Goal: Find contact information: Find contact information

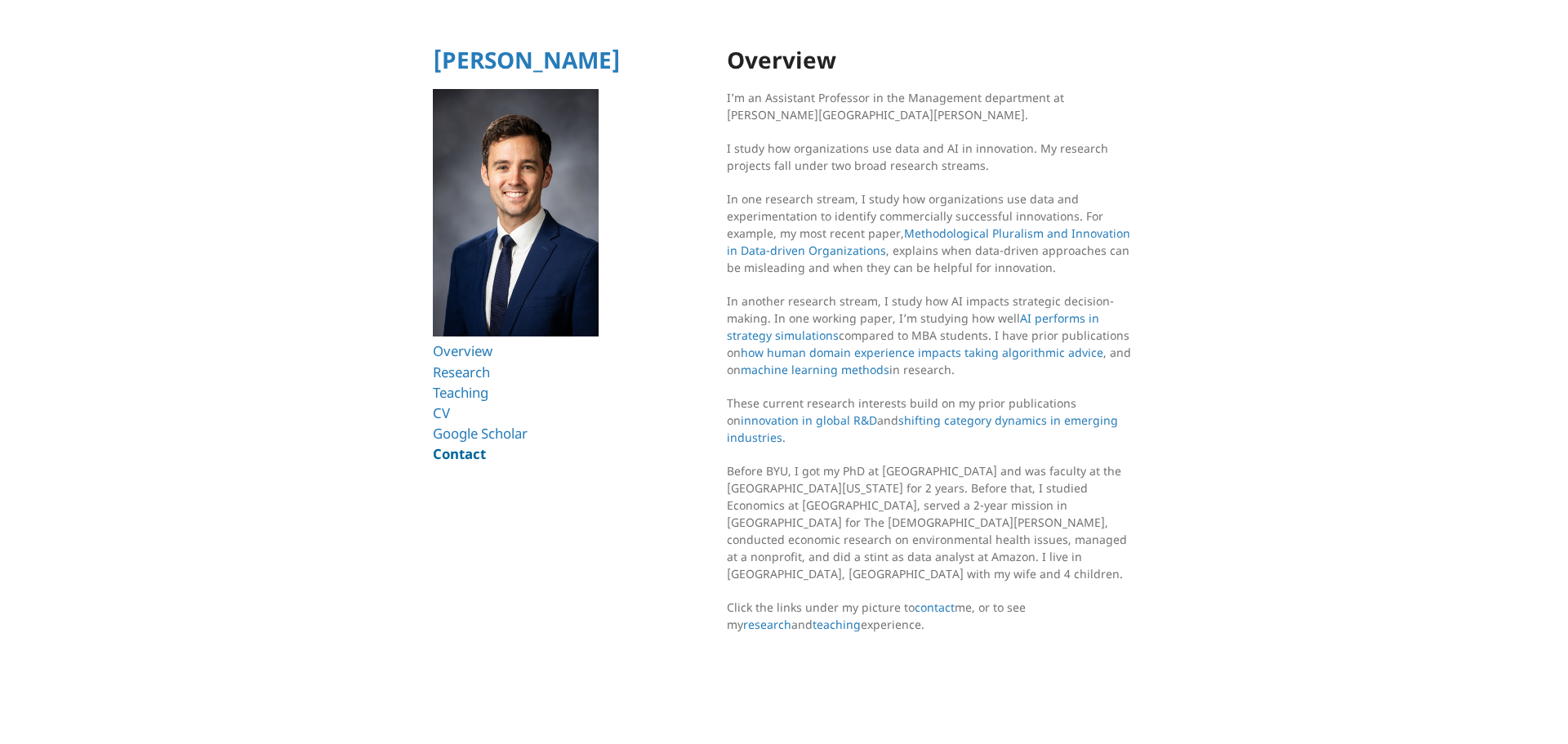
click at [468, 450] on link "Contact" at bounding box center [460, 454] width 53 height 19
